Goal: Transaction & Acquisition: Purchase product/service

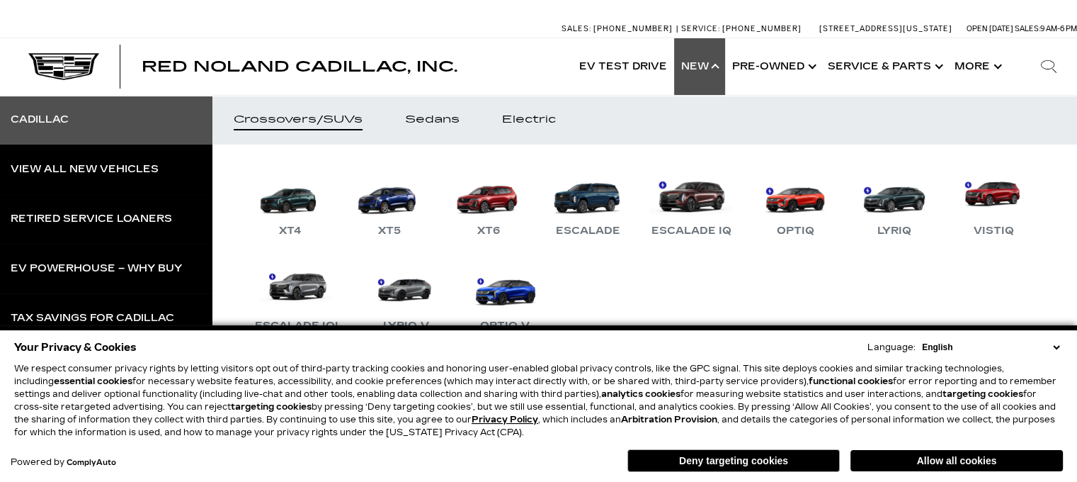
click at [66, 115] on div "Cadillac" at bounding box center [40, 120] width 58 height 10
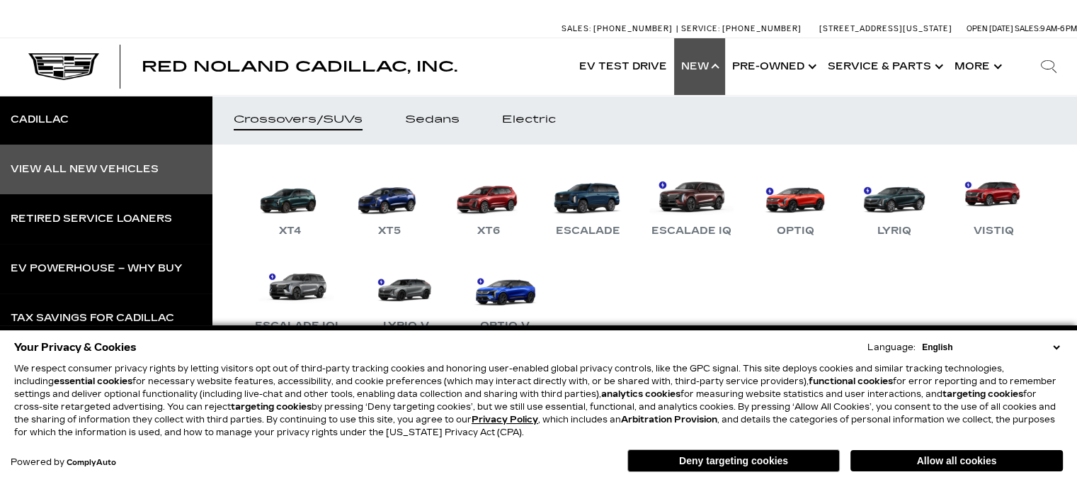
click at [74, 172] on div "View All New Vehicles" at bounding box center [85, 169] width 148 height 10
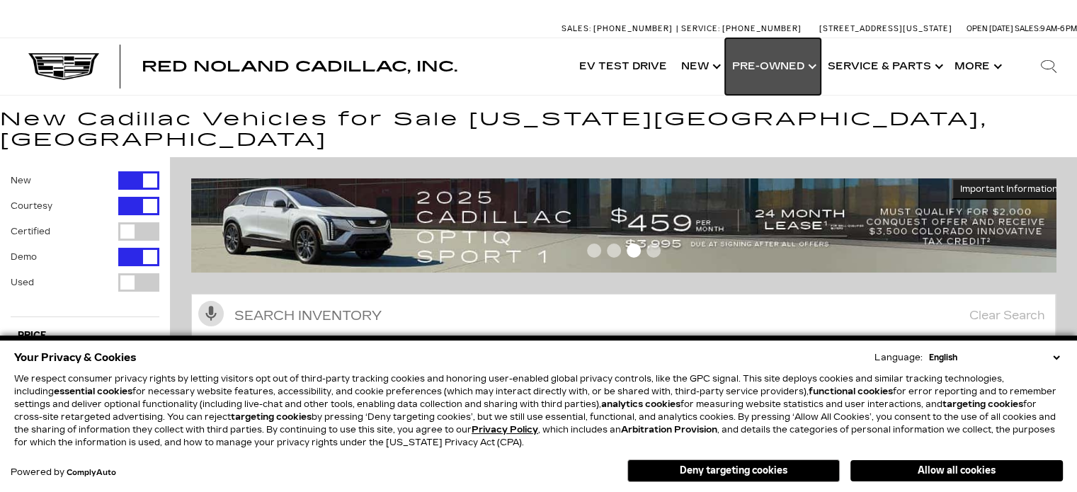
click at [764, 71] on link "Show Pre-Owned" at bounding box center [773, 66] width 96 height 57
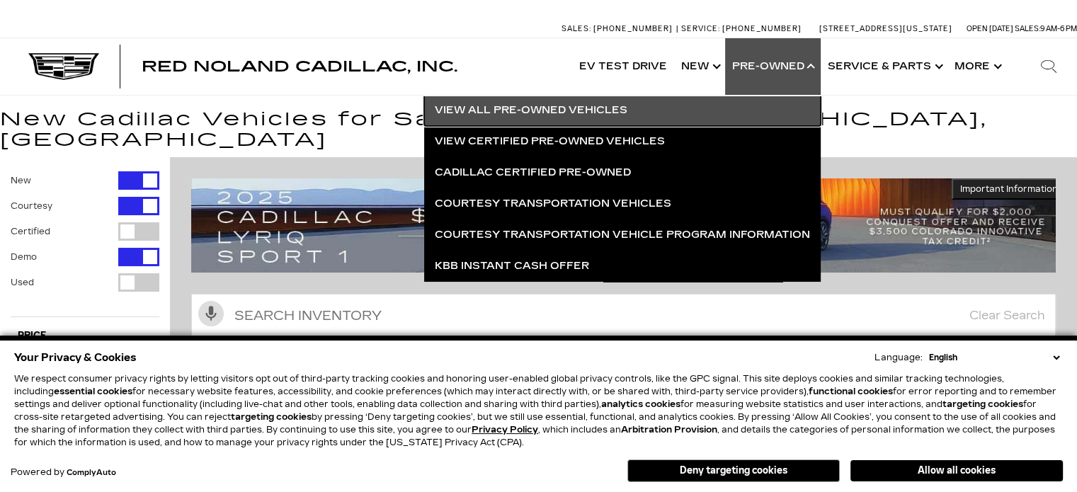
click at [538, 106] on link "View All Pre-Owned Vehicles" at bounding box center [622, 110] width 397 height 31
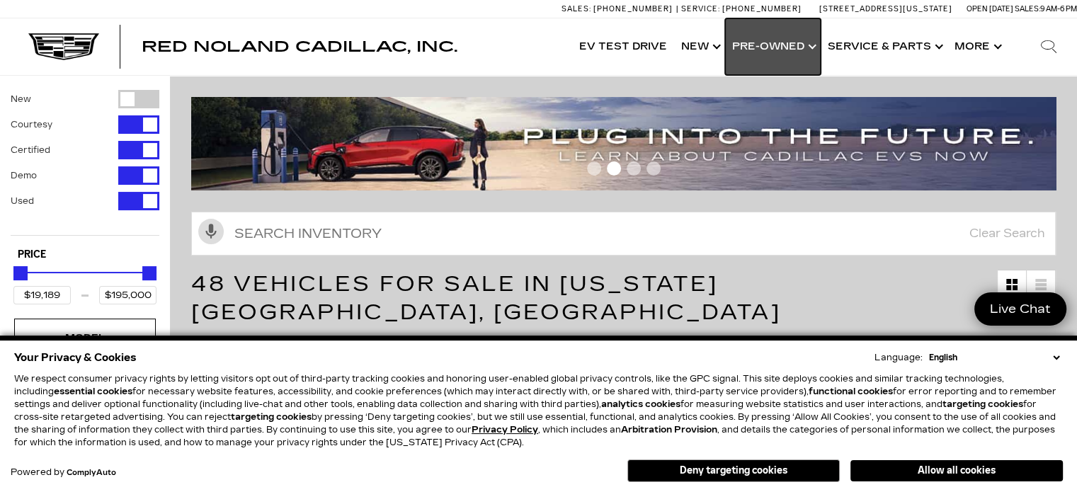
click at [785, 46] on link "Show Pre-Owned" at bounding box center [773, 46] width 96 height 57
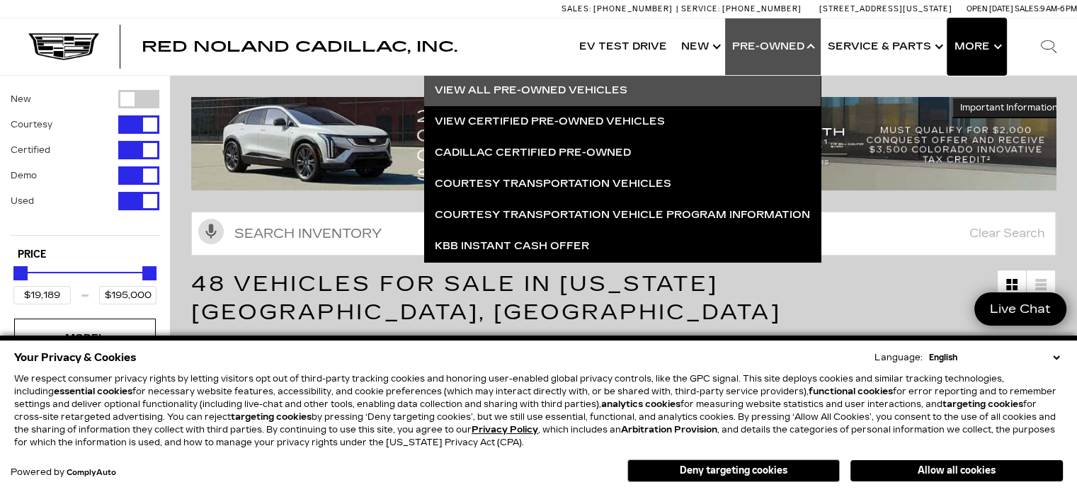
click at [980, 50] on button "Show More" at bounding box center [977, 46] width 59 height 57
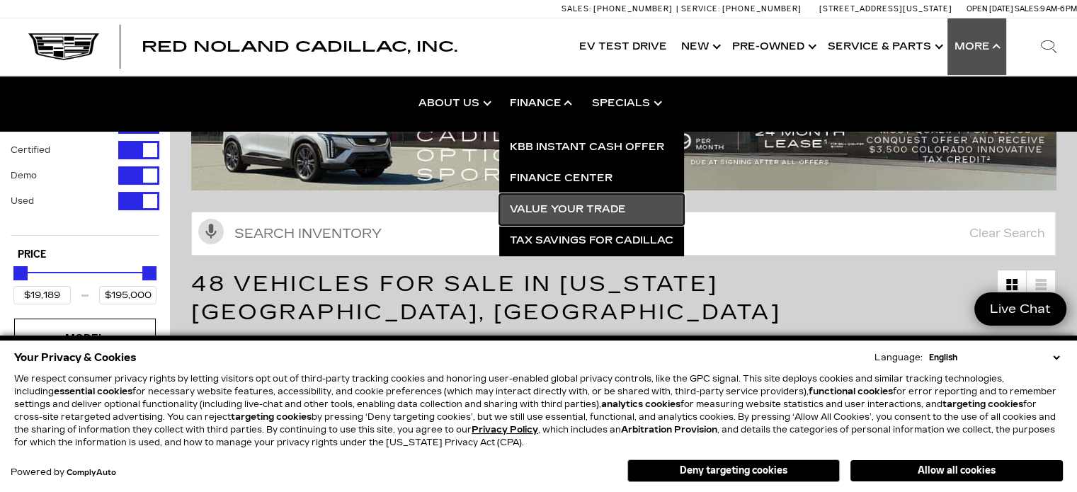
click at [555, 208] on link "Value Your Trade" at bounding box center [591, 209] width 185 height 31
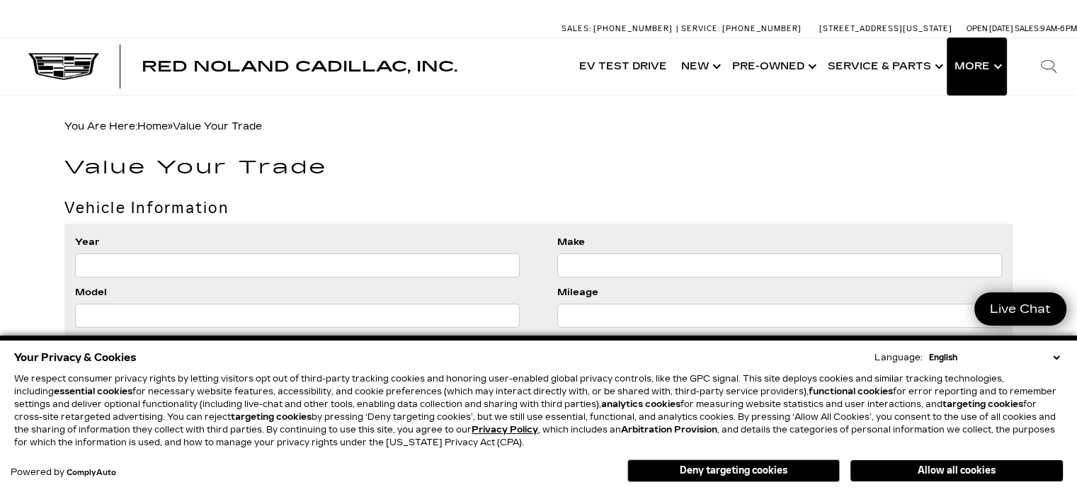
click at [979, 79] on button "Show More" at bounding box center [977, 66] width 59 height 57
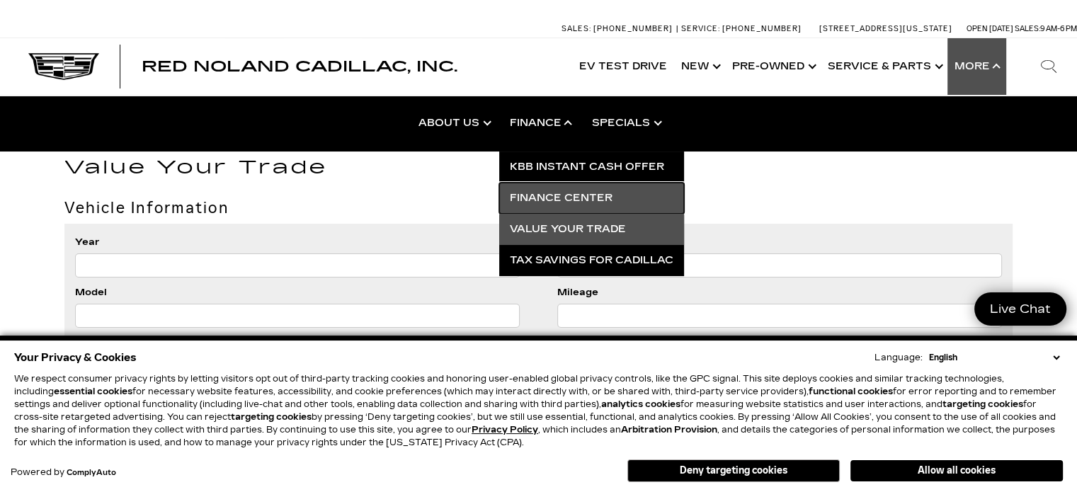
click at [555, 195] on link "Finance Center" at bounding box center [591, 198] width 185 height 31
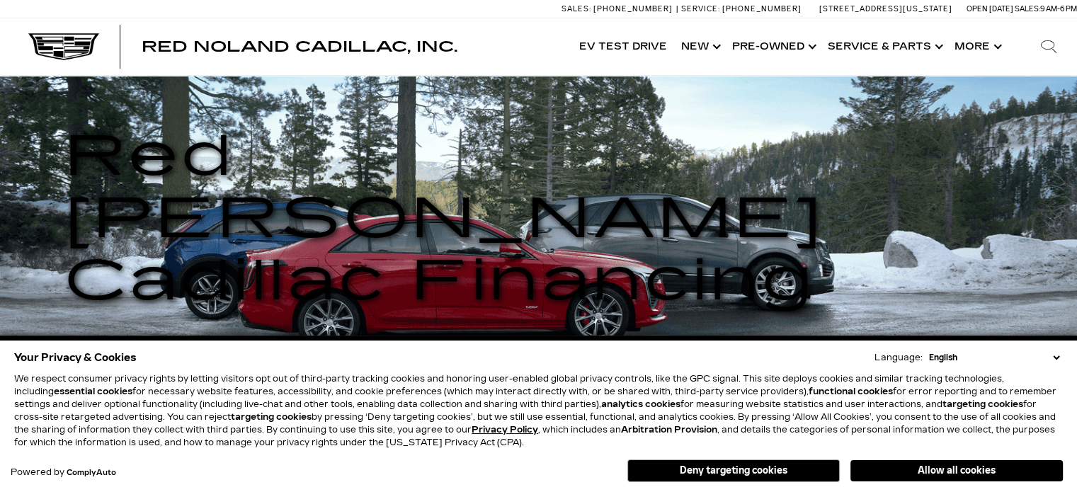
scroll to position [94, 0]
